Goal: Information Seeking & Learning: Learn about a topic

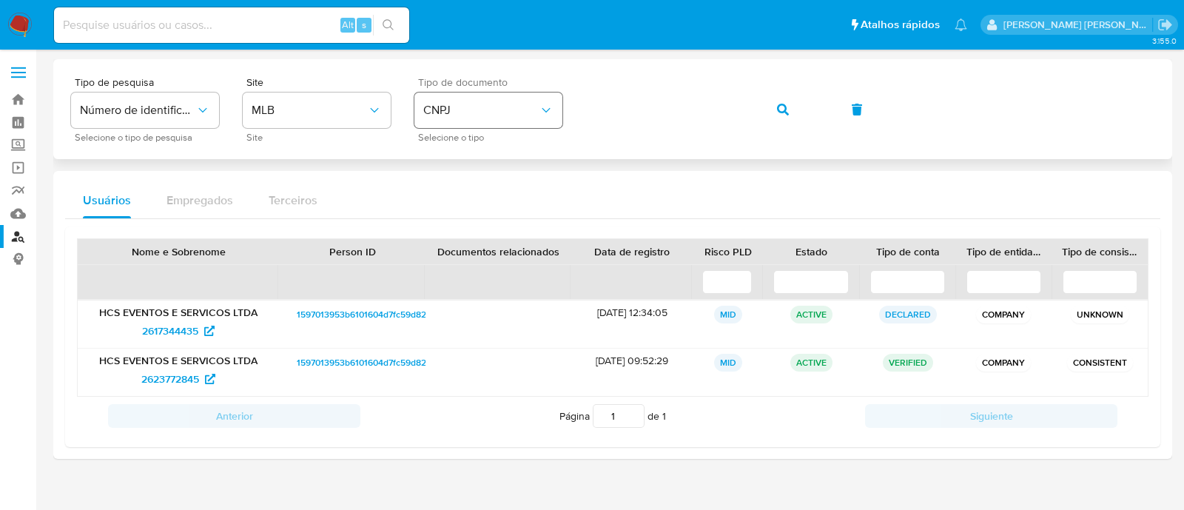
click at [502, 109] on span "CNPJ" at bounding box center [480, 110] width 115 height 15
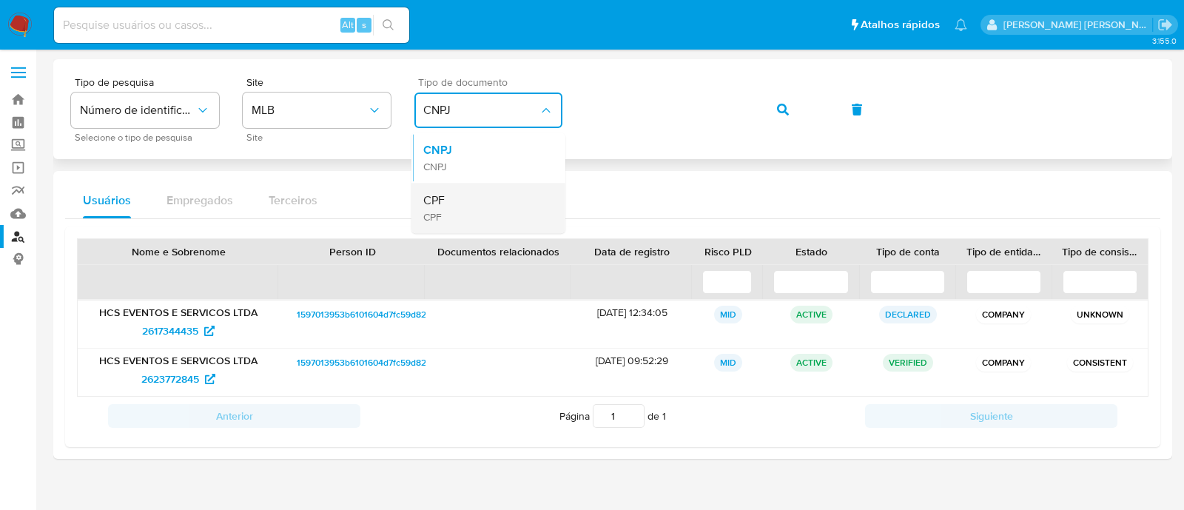
click at [495, 198] on div "CPF CPF" at bounding box center [483, 208] width 121 height 50
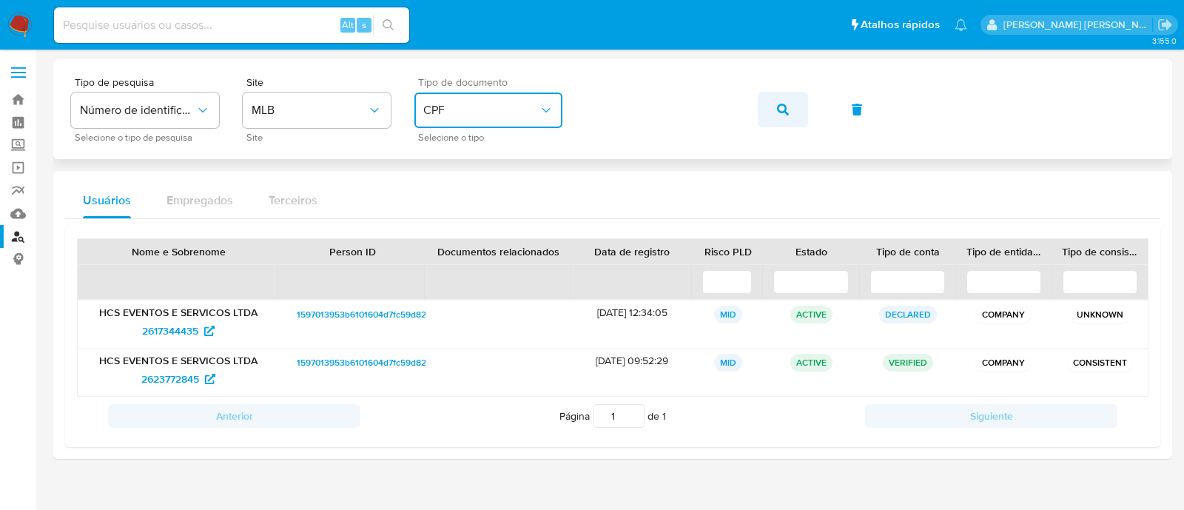
click at [790, 101] on button "button" at bounding box center [783, 110] width 50 height 36
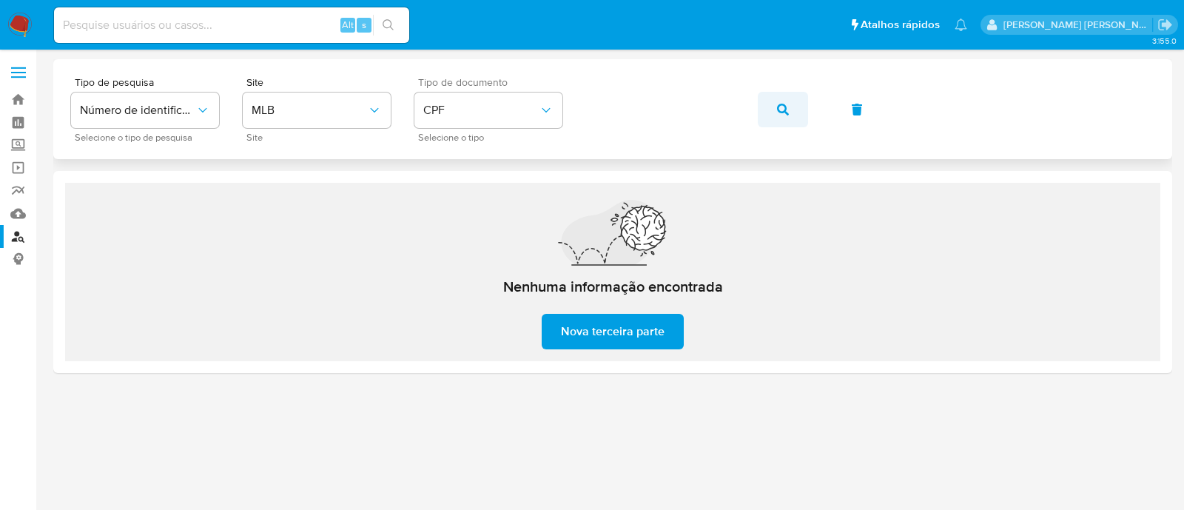
click at [788, 118] on span "button" at bounding box center [783, 109] width 12 height 33
click at [783, 112] on icon "button" at bounding box center [783, 110] width 12 height 12
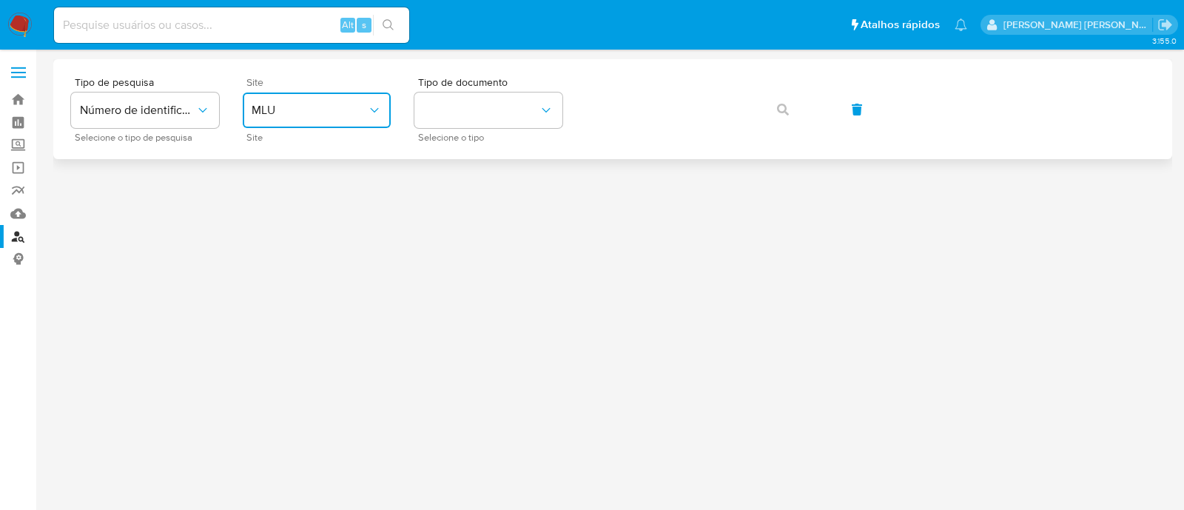
click at [297, 98] on button "MLU" at bounding box center [317, 110] width 148 height 36
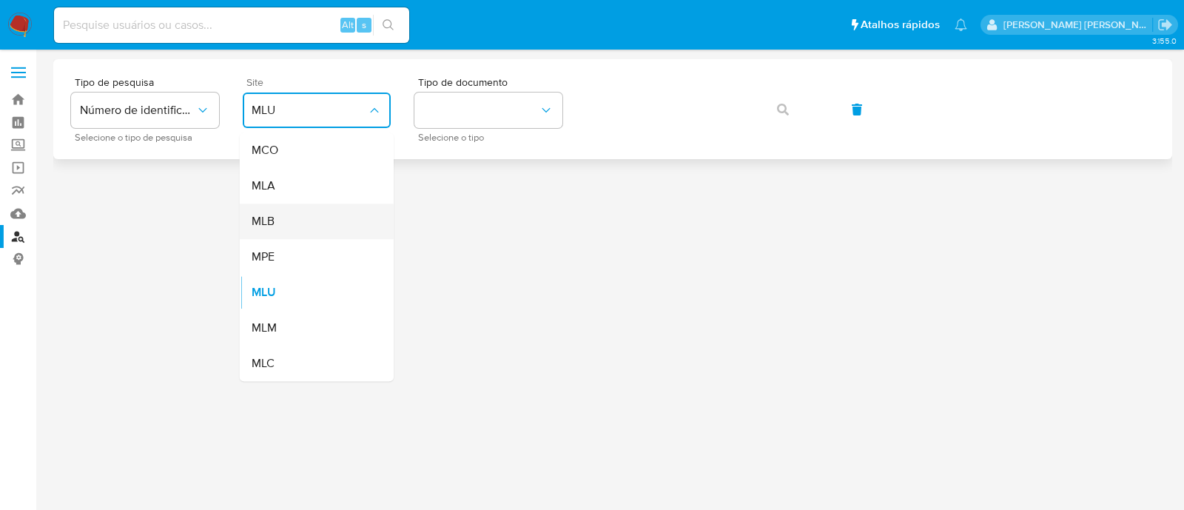
click at [309, 217] on div "MLB" at bounding box center [312, 221] width 121 height 36
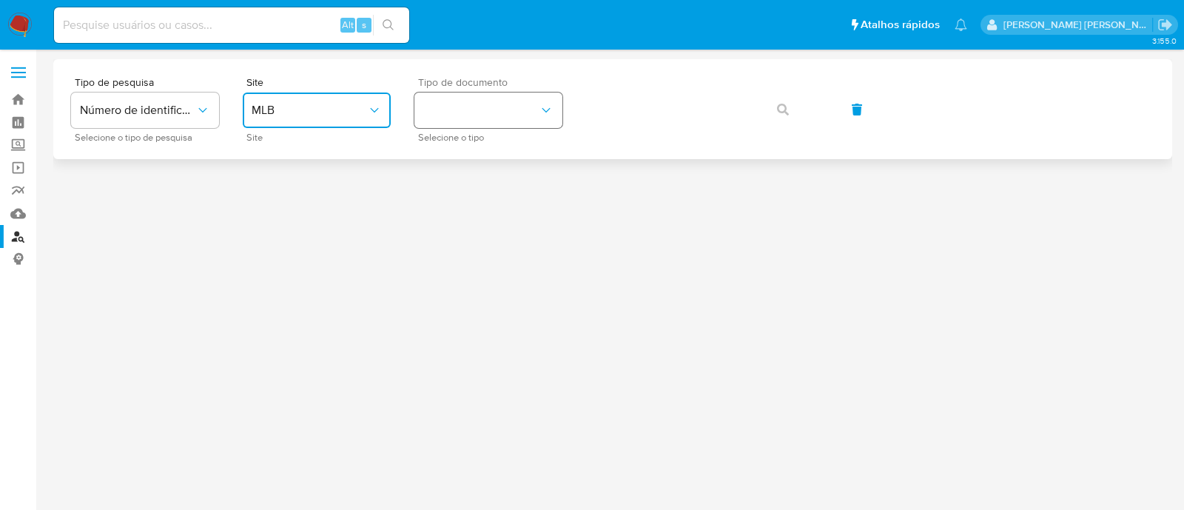
click at [501, 92] on button "identificationType" at bounding box center [488, 110] width 148 height 36
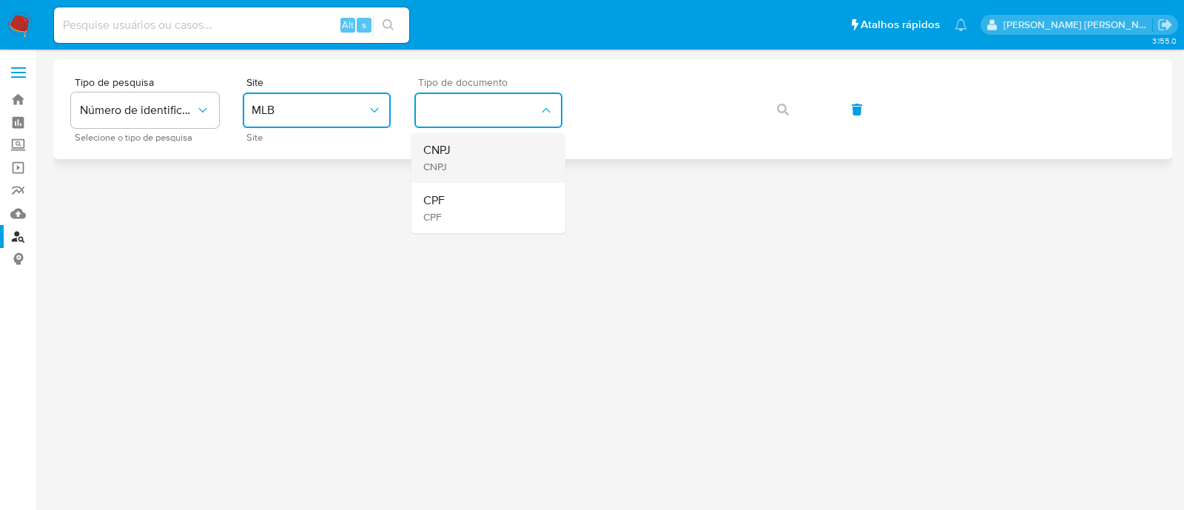
click at [496, 143] on div "CNPJ CNPJ" at bounding box center [483, 157] width 121 height 50
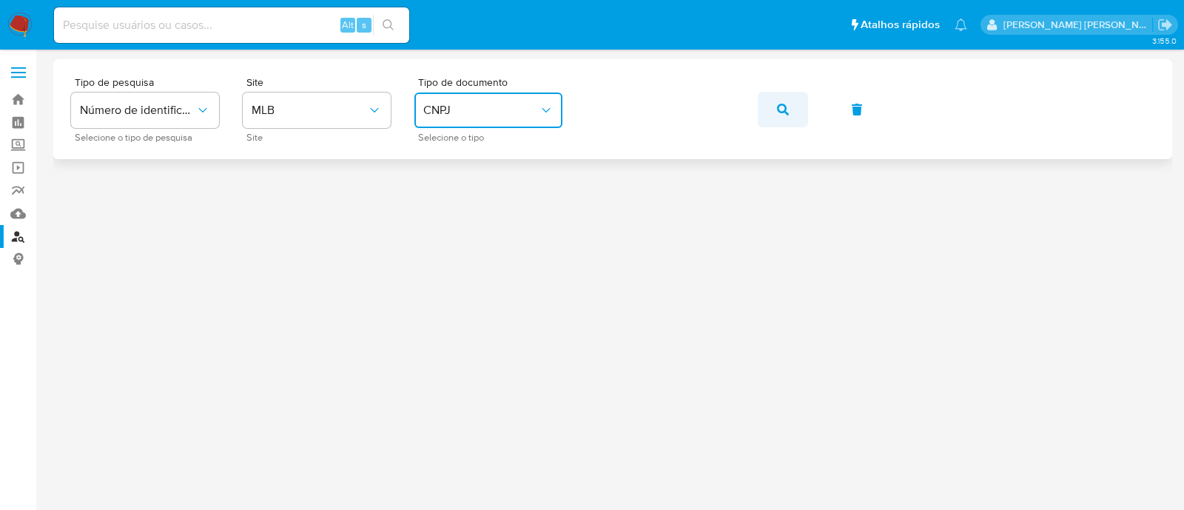
click at [801, 112] on button "button" at bounding box center [783, 110] width 50 height 36
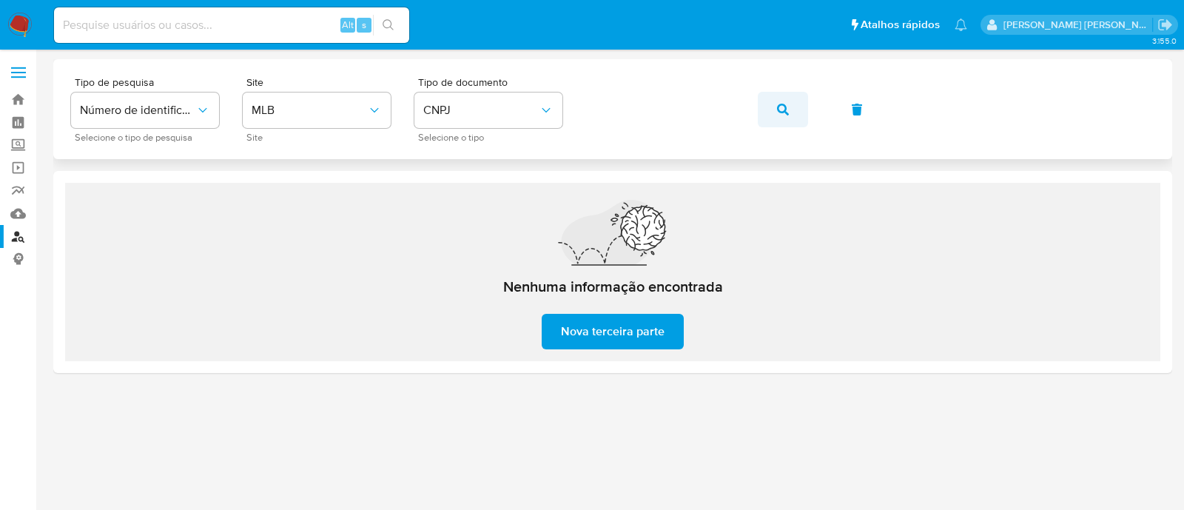
click at [798, 115] on button "button" at bounding box center [783, 110] width 50 height 36
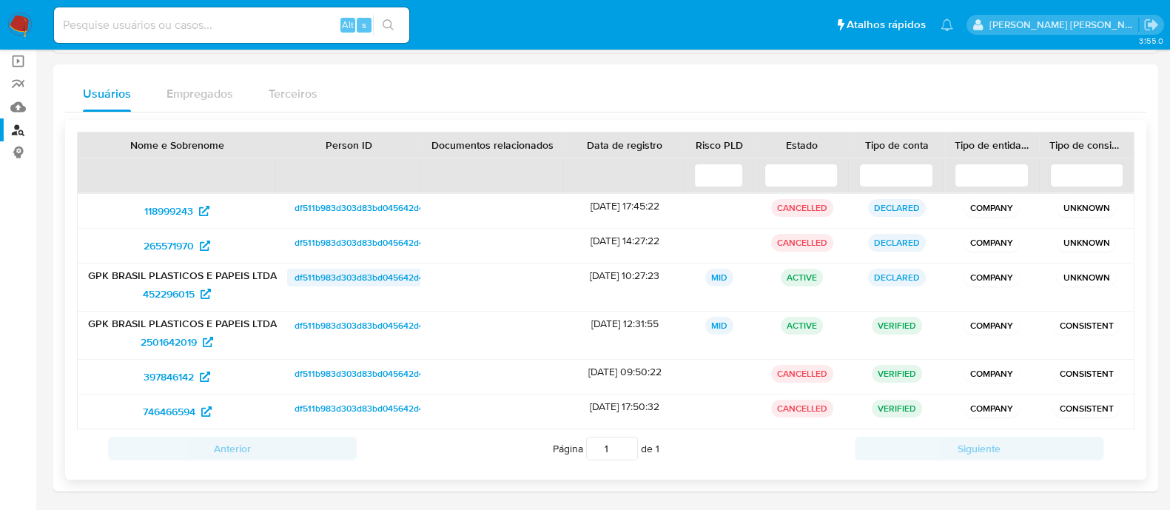
scroll to position [107, 0]
click at [245, 28] on input at bounding box center [231, 25] width 355 height 19
paste input "38194415000116"
type input "38194415000116"
click at [400, 21] on button "search-icon" at bounding box center [388, 25] width 30 height 21
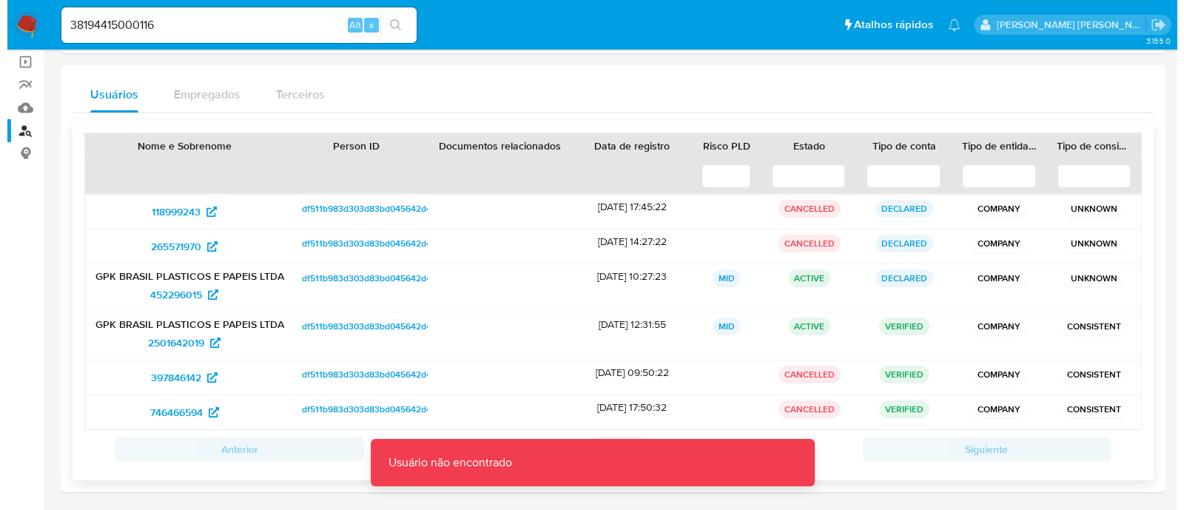
scroll to position [0, 0]
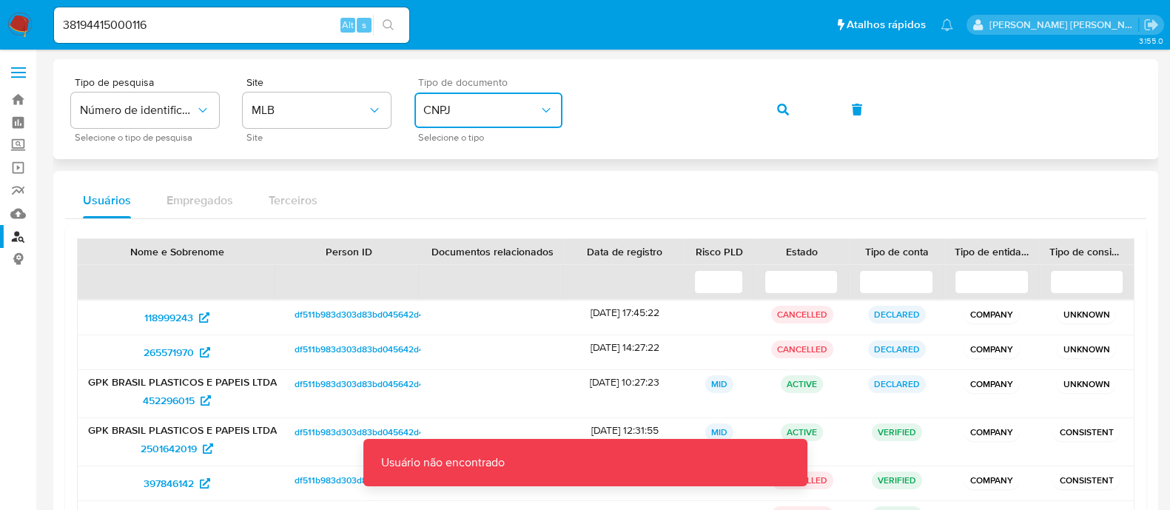
click at [536, 115] on span "CNPJ" at bounding box center [480, 110] width 115 height 15
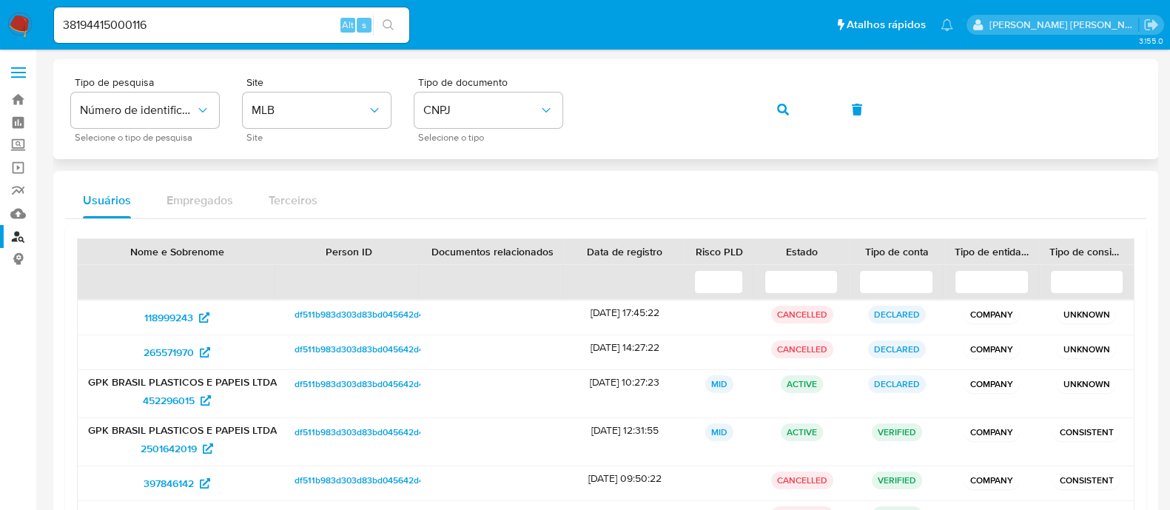
drag, startPoint x: 577, startPoint y: 115, endPoint x: 615, endPoint y: 75, distance: 55.0
click at [615, 75] on div "Tipo de pesquisa Número de identificação Selecione o tipo de pesquisa Site MLB …" at bounding box center [605, 109] width 1105 height 100
click at [774, 104] on button "button" at bounding box center [783, 110] width 50 height 36
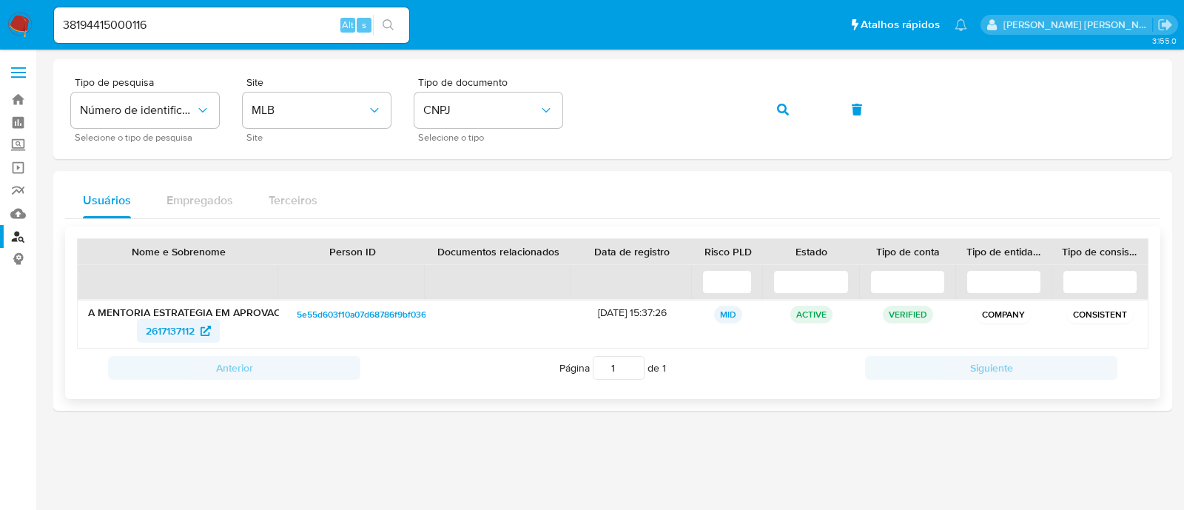
click at [179, 326] on span "2617137112" at bounding box center [170, 331] width 49 height 24
click at [794, 110] on button "button" at bounding box center [783, 110] width 50 height 36
click at [174, 340] on span "105330924" at bounding box center [170, 331] width 53 height 24
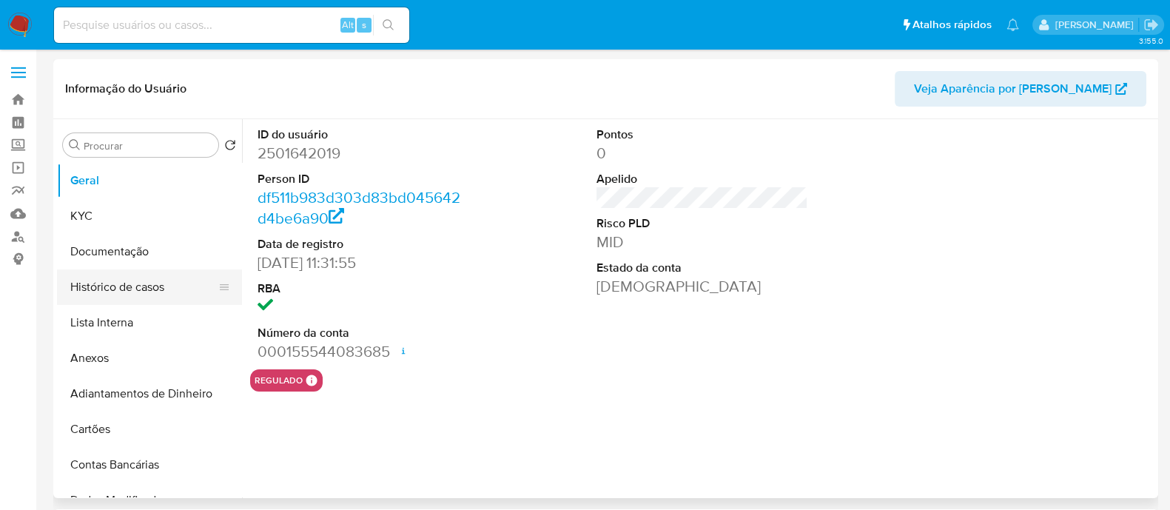
click at [99, 279] on button "Histórico de casos" at bounding box center [143, 287] width 173 height 36
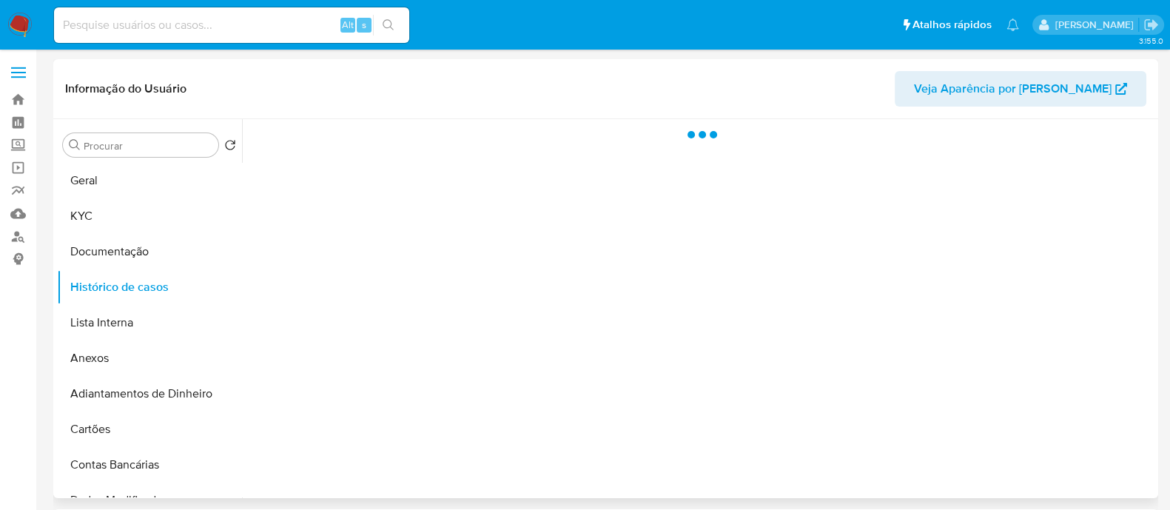
select select "10"
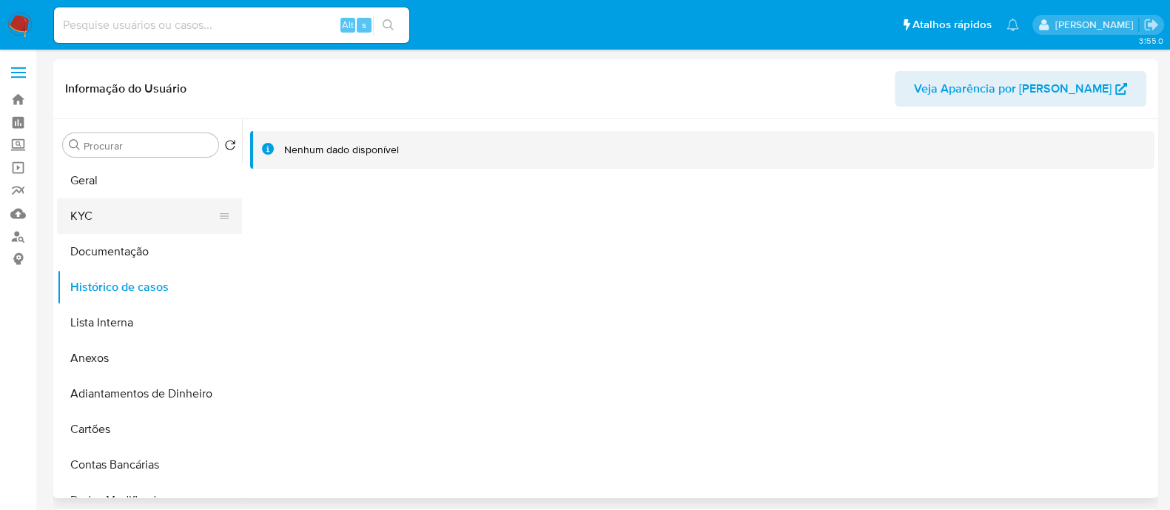
click at [92, 209] on button "KYC" at bounding box center [143, 216] width 173 height 36
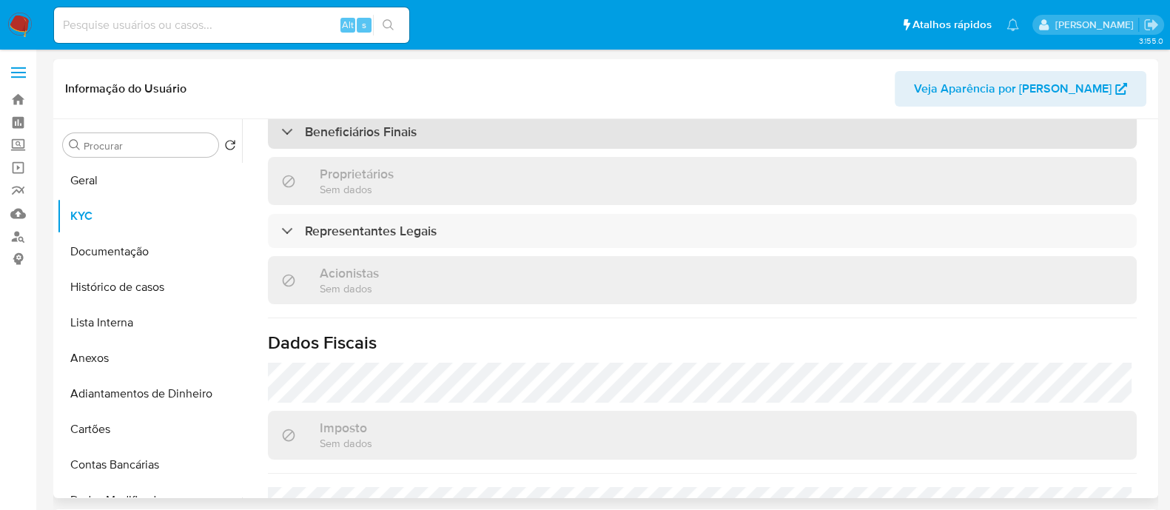
click at [447, 138] on div "Beneficiários Finais" at bounding box center [702, 132] width 869 height 34
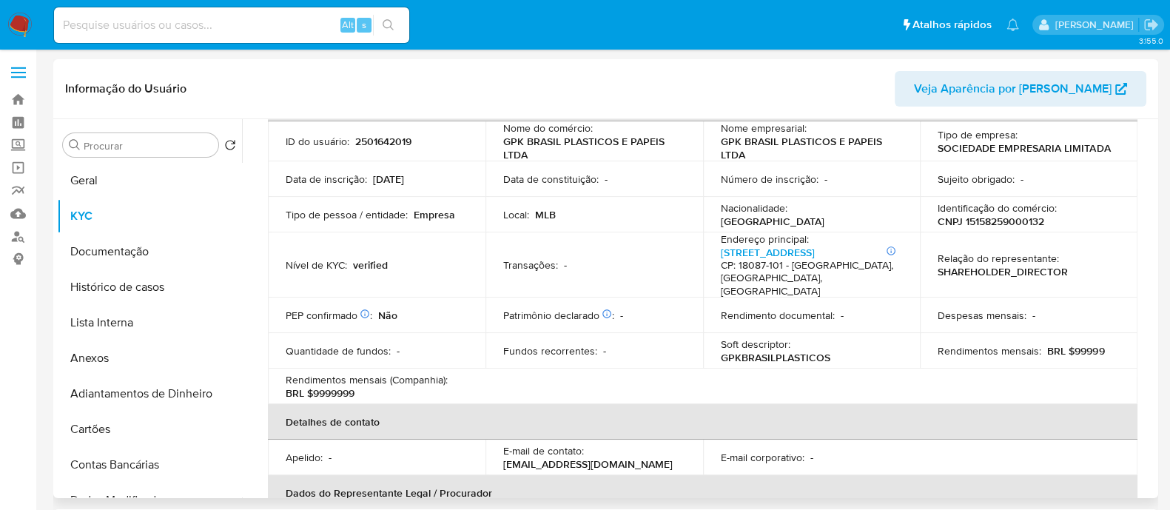
scroll to position [14, 0]
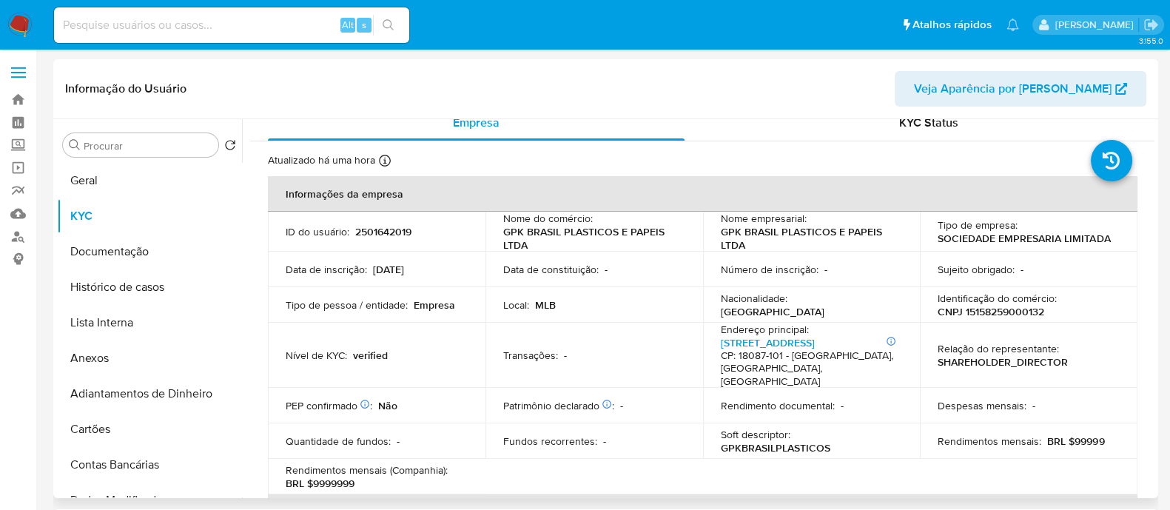
click at [1008, 309] on p "CNPJ 15158259000132" at bounding box center [990, 311] width 107 height 13
copy p "15158259000132"
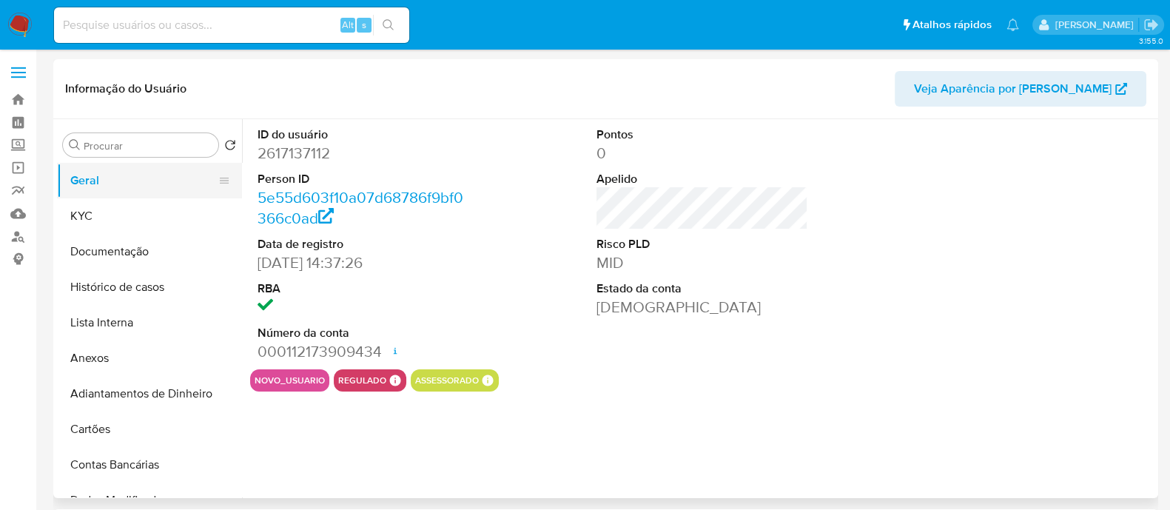
select select "10"
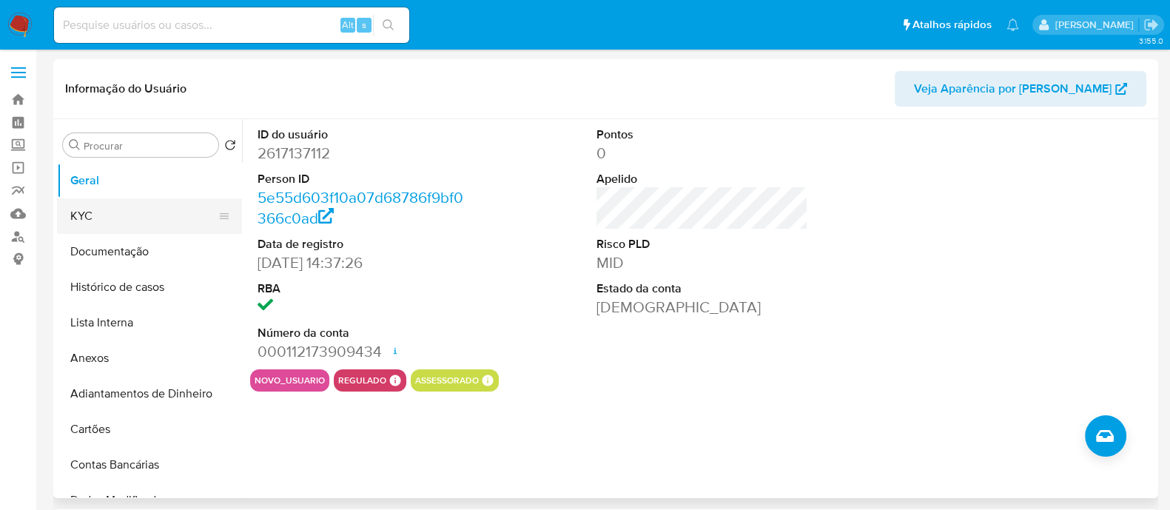
click at [123, 209] on button "KYC" at bounding box center [143, 216] width 173 height 36
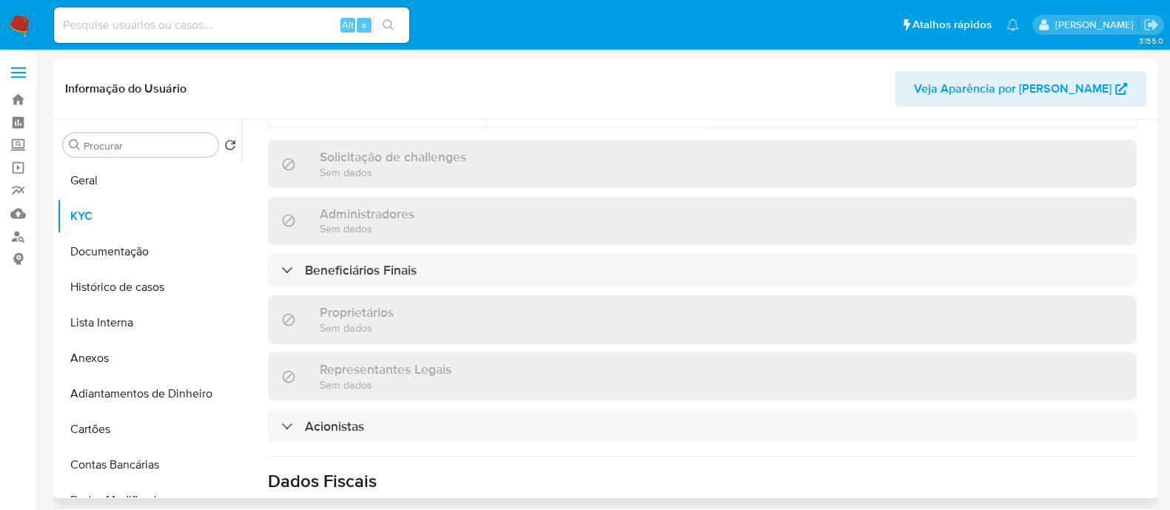
scroll to position [739, 0]
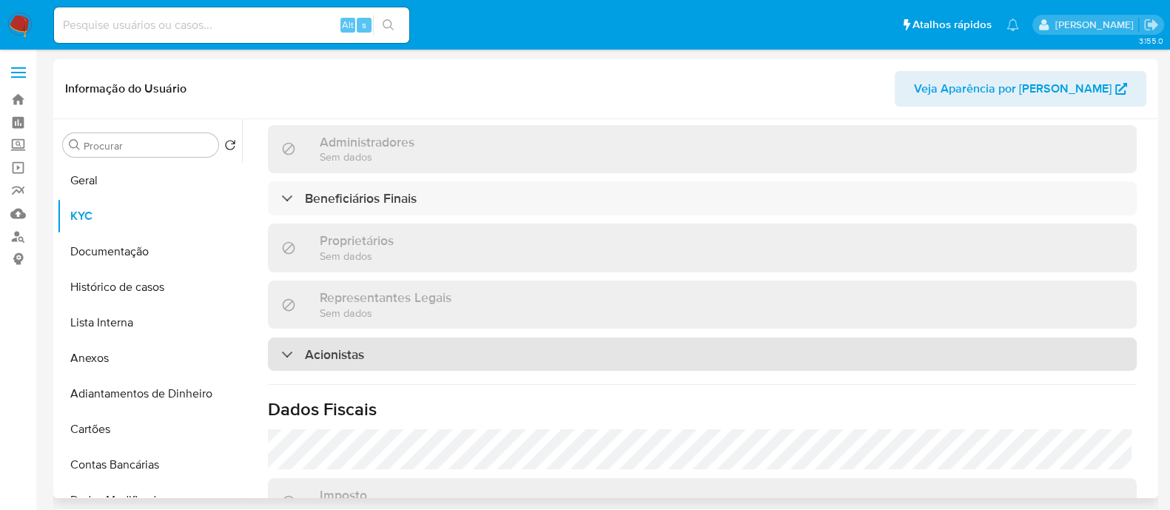
click at [528, 337] on div "Acionistas" at bounding box center [702, 354] width 869 height 34
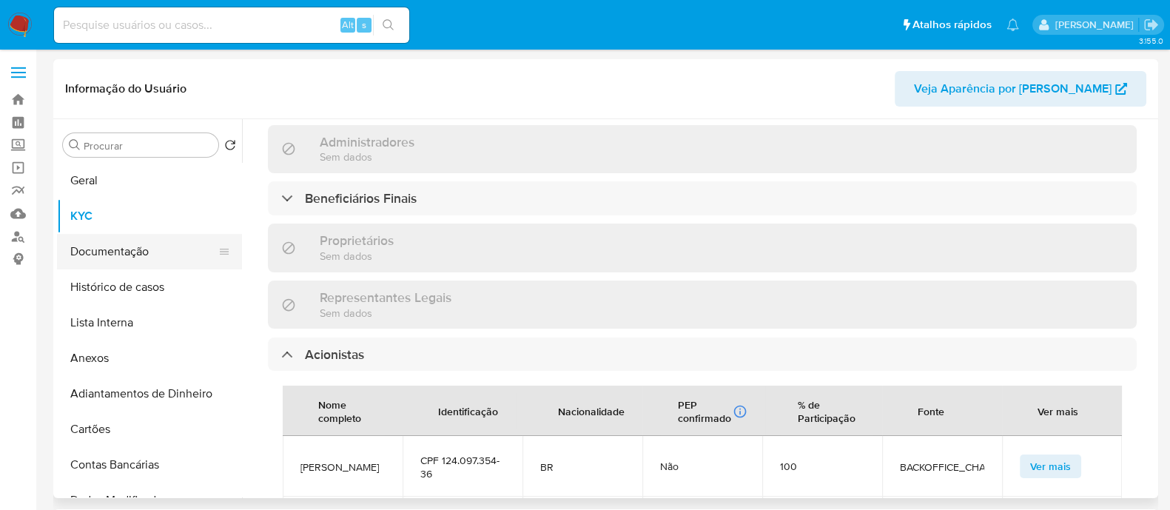
click at [148, 257] on button "Documentação" at bounding box center [143, 252] width 173 height 36
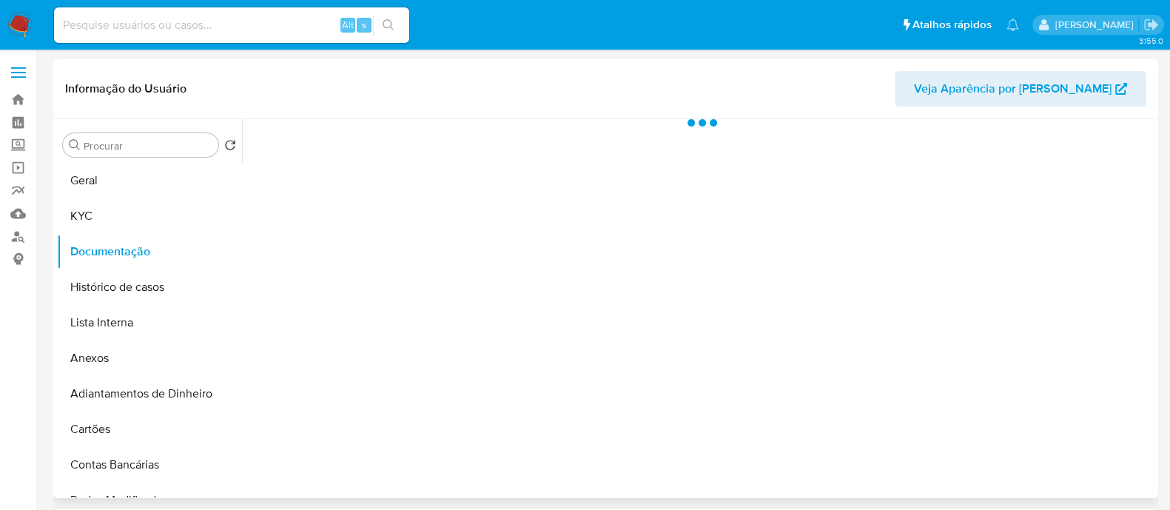
scroll to position [0, 0]
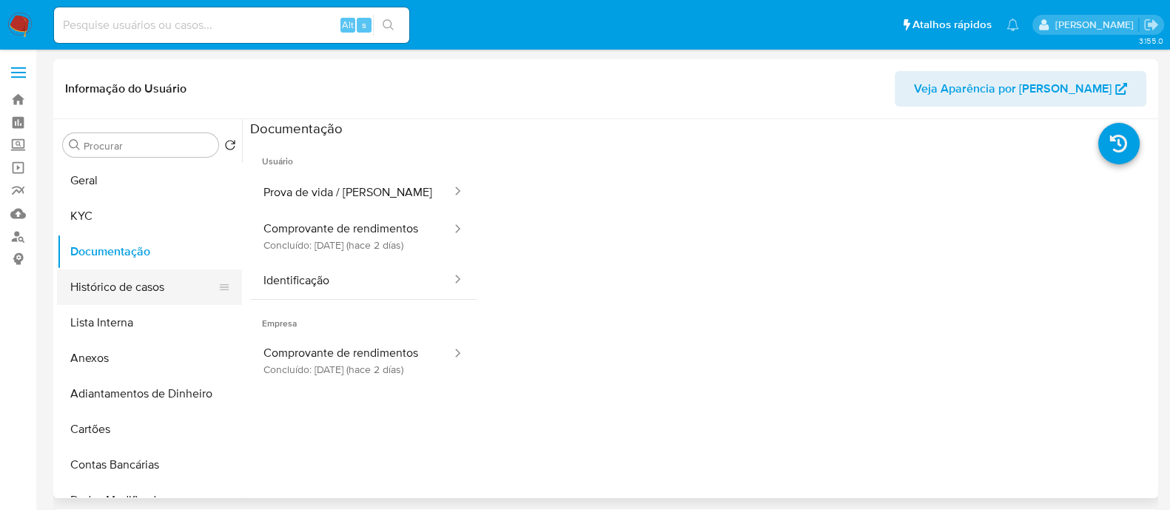
click at [149, 294] on button "Histórico de casos" at bounding box center [143, 287] width 173 height 36
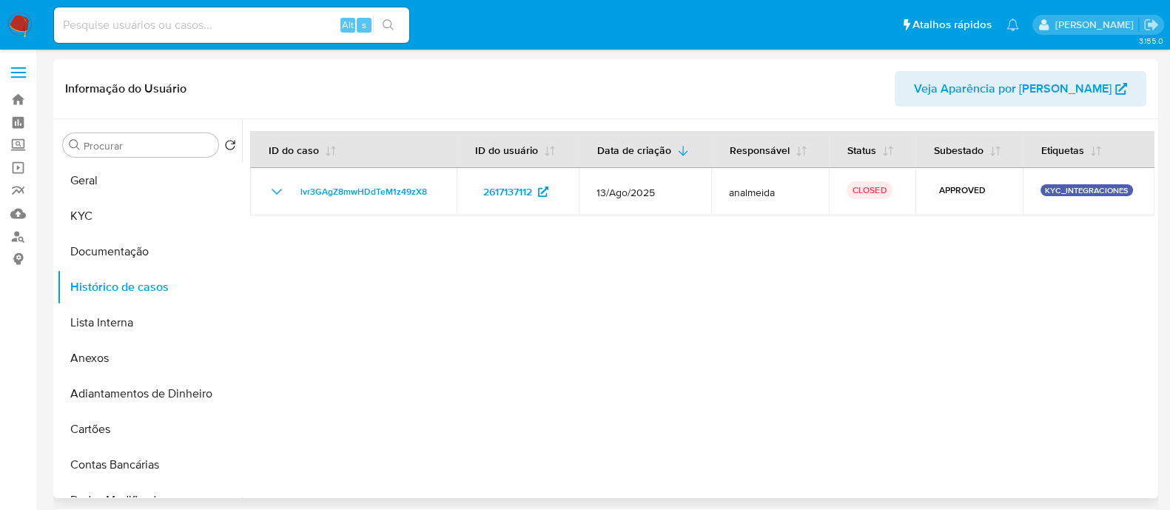
drag, startPoint x: 464, startPoint y: 336, endPoint x: 457, endPoint y: 312, distance: 24.8
click at [462, 334] on div at bounding box center [698, 308] width 912 height 379
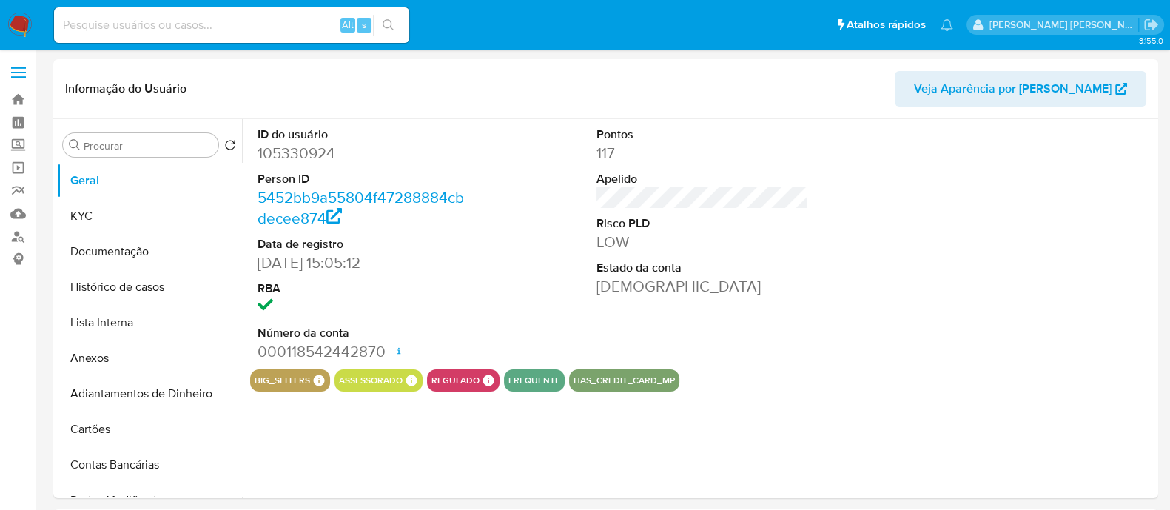
select select "10"
click at [136, 299] on button "Histórico de casos" at bounding box center [143, 287] width 173 height 36
